Goal: Find specific page/section: Find specific page/section

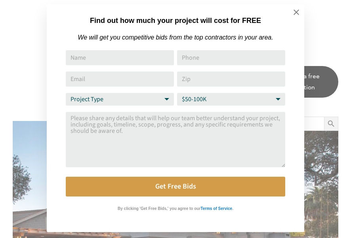
scroll to position [1349, 0]
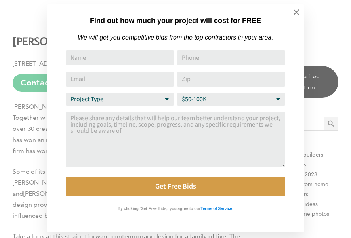
click at [279, 100] on select "Budget Range $50-100K $100-250K $250-500K More than $500K" at bounding box center [231, 99] width 108 height 13
select select "More than $500K"
click at [177, 95] on select "Budget Range $50-100K $100-250K $250-500K More than $500K" at bounding box center [231, 99] width 108 height 13
click at [246, 164] on textarea "Comment or Message" at bounding box center [175, 139] width 219 height 55
click at [297, 11] on icon at bounding box center [296, 12] width 9 height 9
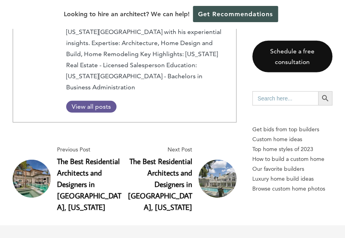
scroll to position [5895, 0]
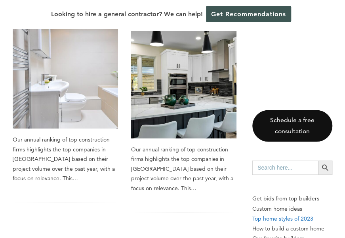
scroll to position [1345, 0]
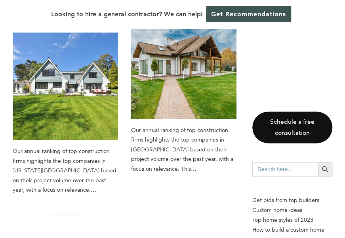
scroll to position [1305, 0]
